Goal: Register for event/course: Register for event/course

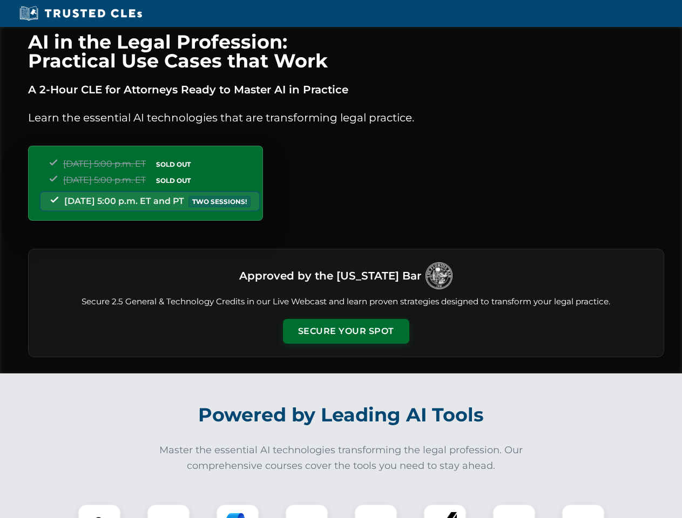
click at [346, 332] on button "Secure Your Spot" at bounding box center [346, 331] width 126 height 25
click at [99, 511] on img at bounding box center [99, 525] width 31 height 31
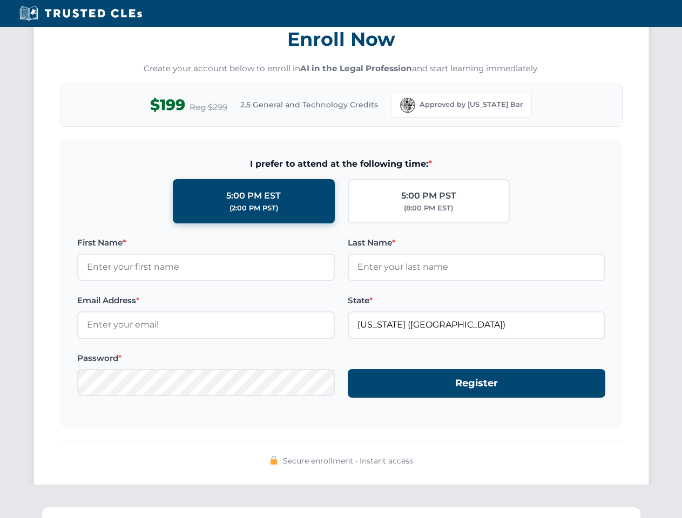
scroll to position [1060, 0]
